Goal: Information Seeking & Learning: Find contact information

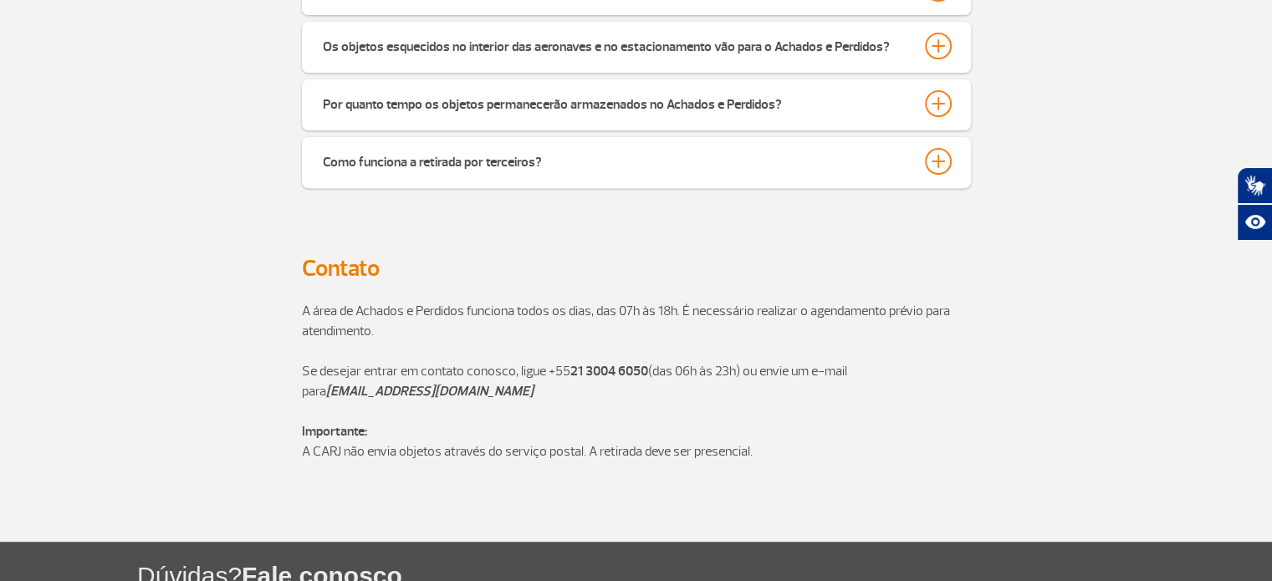
scroll to position [753, 0]
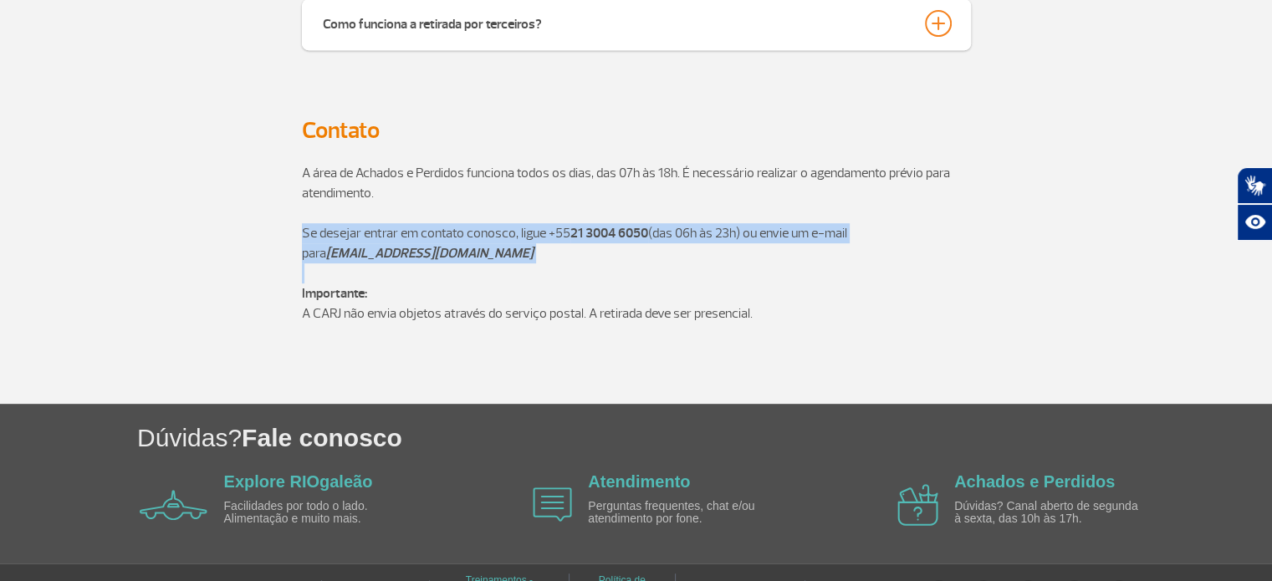
drag, startPoint x: 398, startPoint y: 243, endPoint x: 465, endPoint y: 268, distance: 71.5
click at [465, 268] on div "A área de Achados e Perdidos funciona todos os dias, das 07h às 18h. É necessár…" at bounding box center [636, 273] width 669 height 261
copy div "Se desejar entrar em contato conosco, ligue +55 21 3004 6050 (das 06h às 23h) o…"
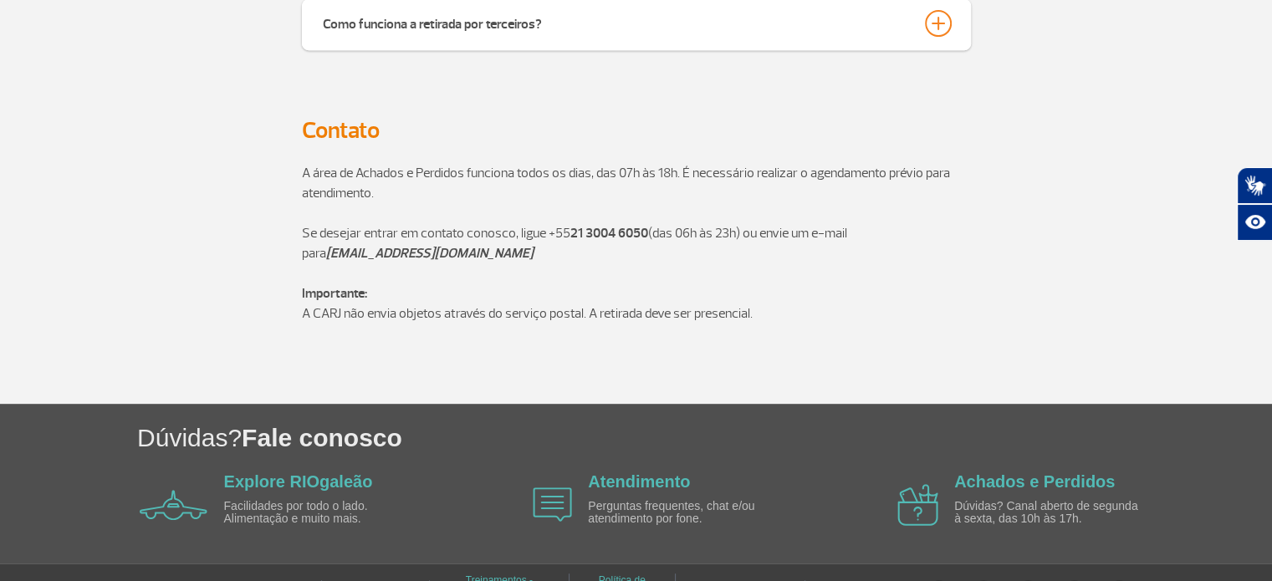
click at [937, 319] on p "Importante: A CARJ não envia objetos através do serviço postal. A retirada deve…" at bounding box center [636, 304] width 669 height 40
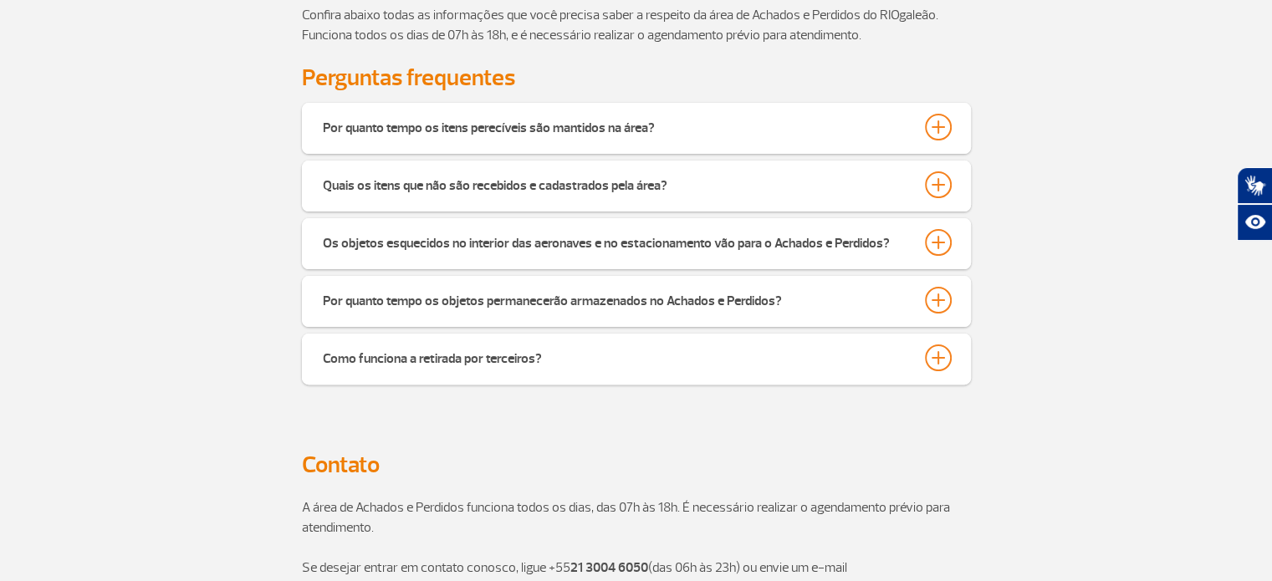
scroll to position [0, 0]
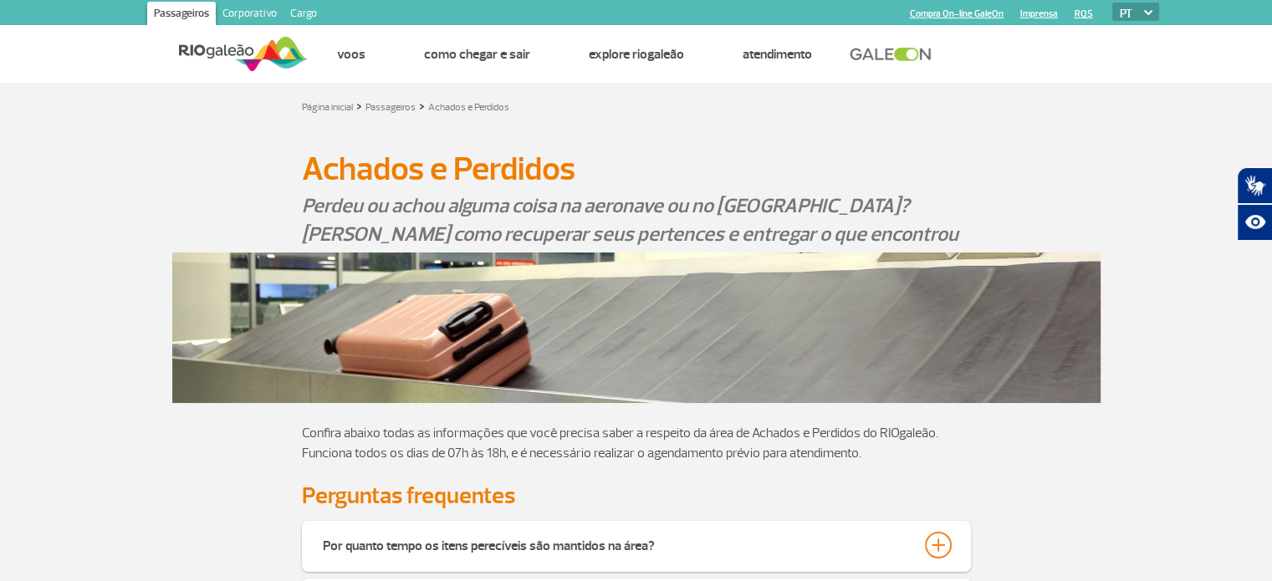
click at [1141, 13] on select "PT ENG ESP" at bounding box center [1135, 12] width 47 height 18
select select "es"
click at [1112, 3] on select "PT ENG ESP" at bounding box center [1135, 12] width 47 height 18
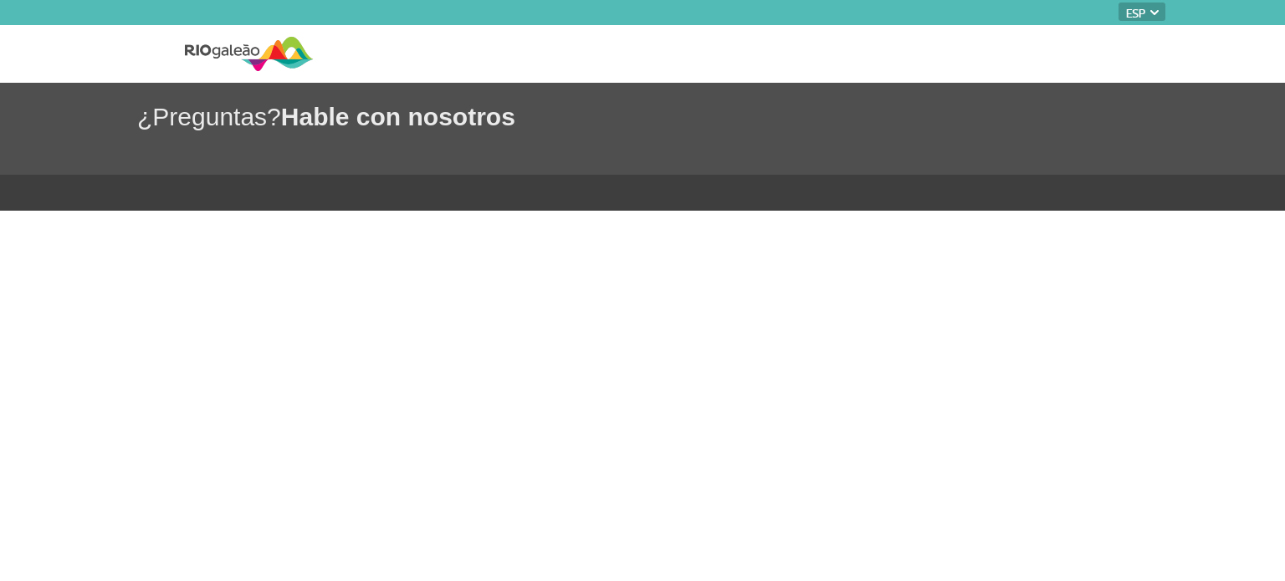
select select "es"
